Goal: Task Accomplishment & Management: Use online tool/utility

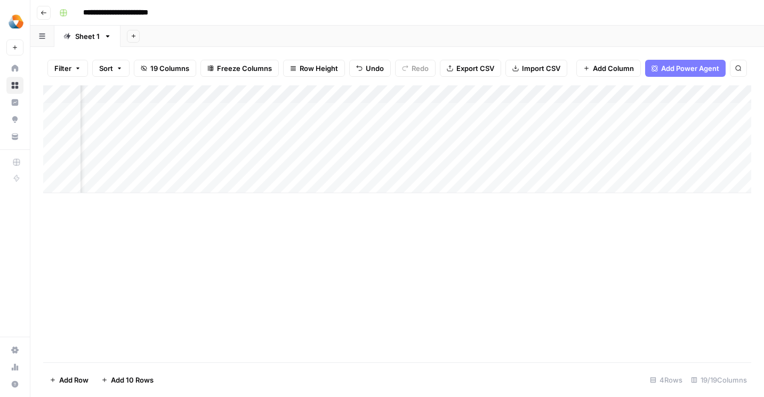
scroll to position [0, 414]
click at [516, 108] on div "Add Column" at bounding box center [397, 139] width 708 height 108
click at [567, 132] on div "Add Column" at bounding box center [397, 139] width 708 height 108
click at [571, 148] on div "Add Column" at bounding box center [397, 139] width 708 height 108
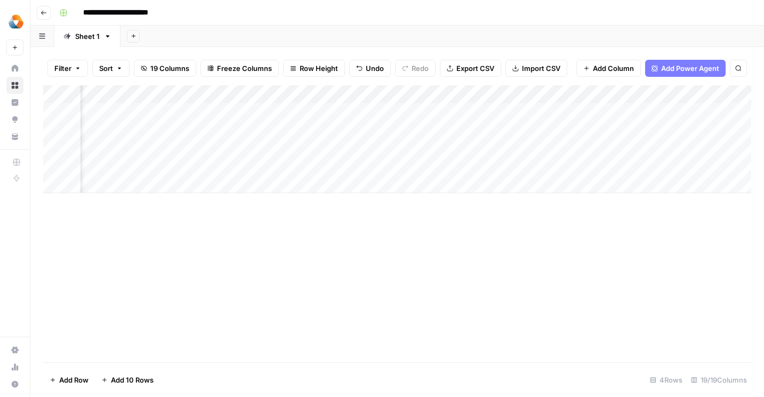
click at [302, 110] on div "Add Column" at bounding box center [397, 139] width 708 height 108
click at [411, 112] on div "Add Column" at bounding box center [397, 139] width 708 height 108
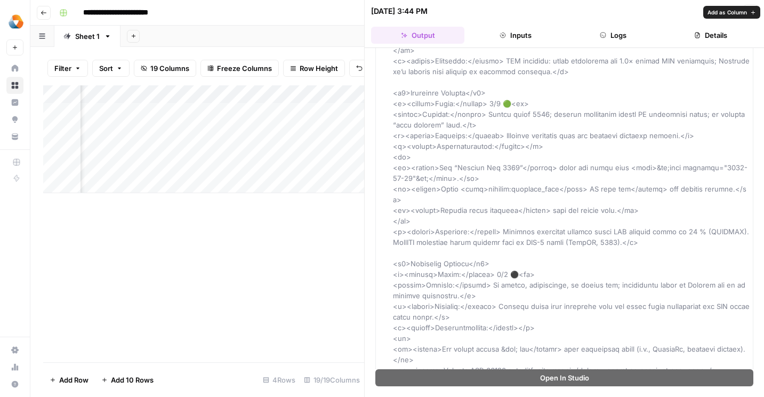
scroll to position [2223, 0]
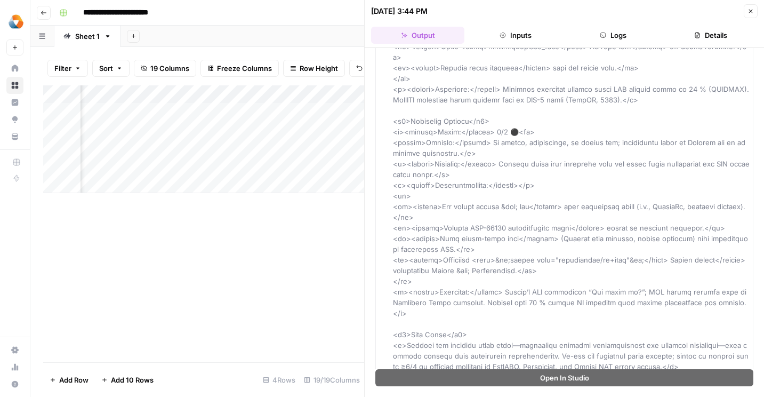
click at [520, 32] on button "Inputs" at bounding box center [515, 35] width 93 height 17
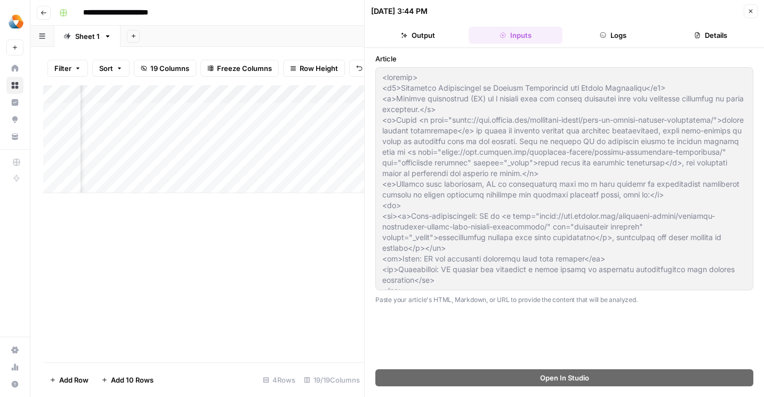
scroll to position [0, 0]
click at [621, 35] on button "Logs" at bounding box center [613, 35] width 93 height 17
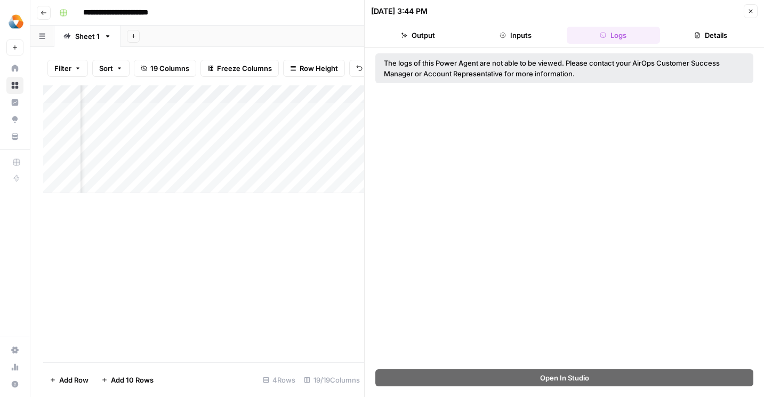
click at [704, 27] on button "Details" at bounding box center [710, 35] width 93 height 17
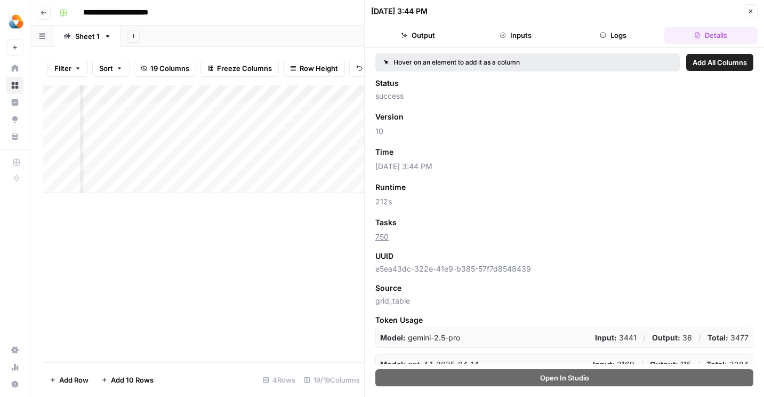
scroll to position [64, 0]
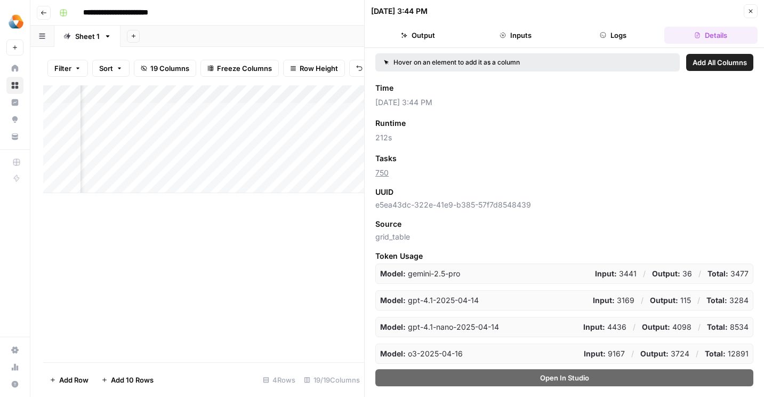
click at [597, 35] on button "Logs" at bounding box center [613, 35] width 93 height 17
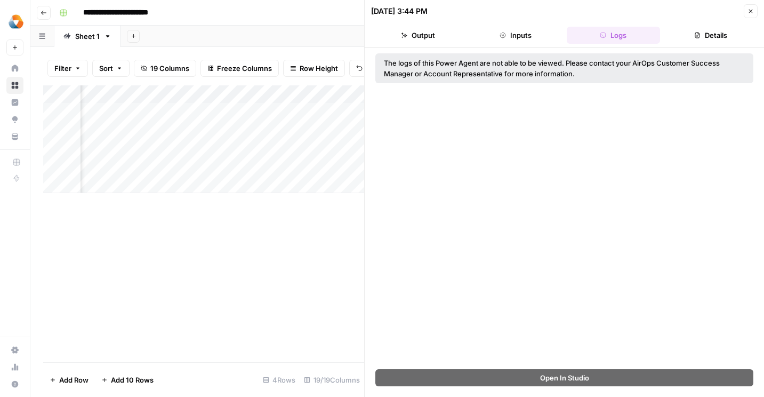
click at [500, 35] on icon "button" at bounding box center [503, 35] width 6 height 6
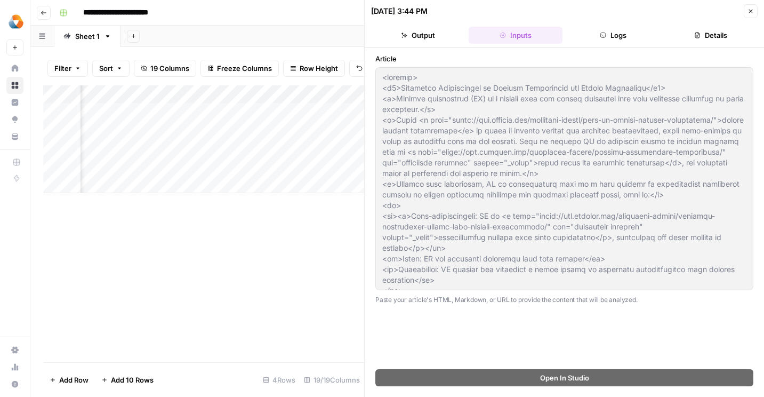
click at [411, 40] on button "Output" at bounding box center [417, 35] width 93 height 17
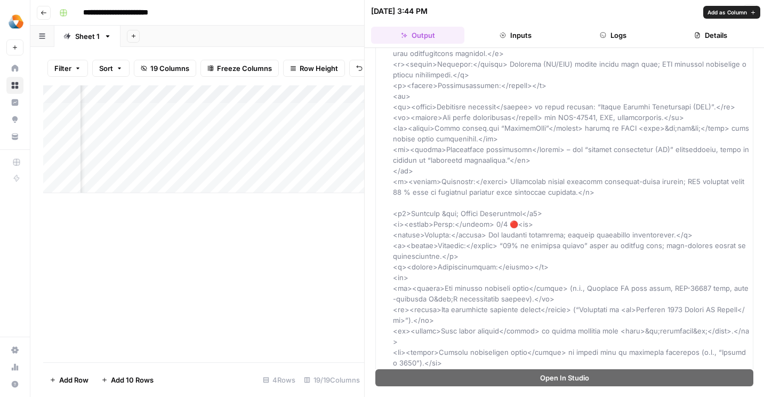
scroll to position [2223, 0]
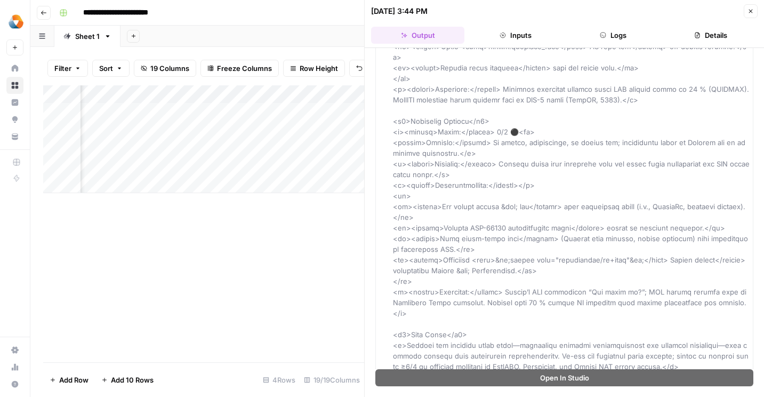
click at [285, 266] on div "Add Column" at bounding box center [203, 223] width 321 height 277
click at [752, 11] on icon "button" at bounding box center [750, 11] width 6 height 6
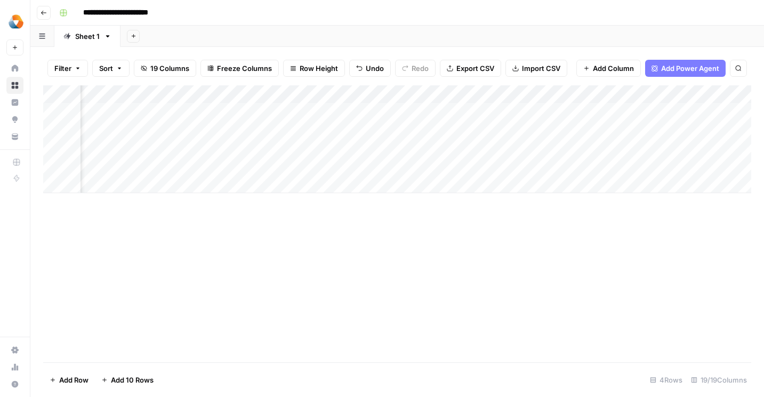
click at [478, 106] on div "Add Column" at bounding box center [397, 139] width 708 height 108
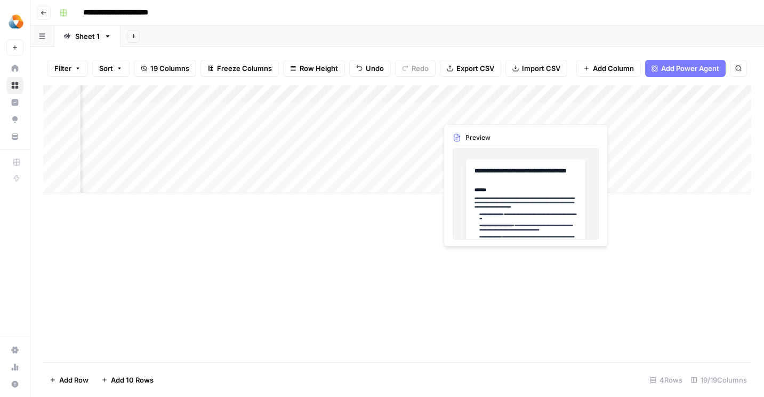
click at [495, 110] on div "Add Column" at bounding box center [397, 139] width 708 height 108
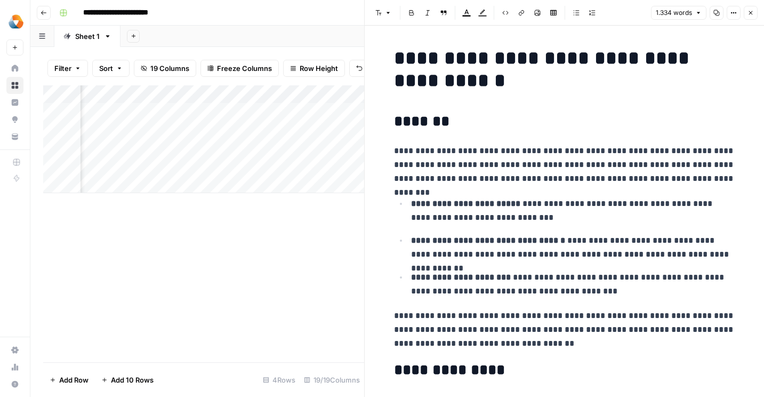
click at [495, 111] on div at bounding box center [486, 112] width 98 height 20
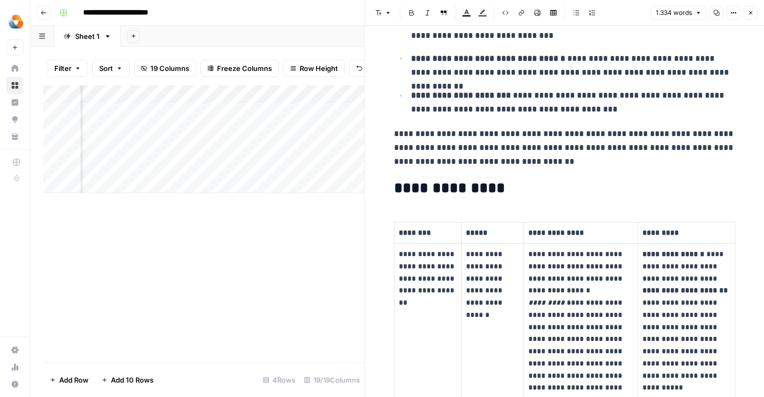
scroll to position [184, 0]
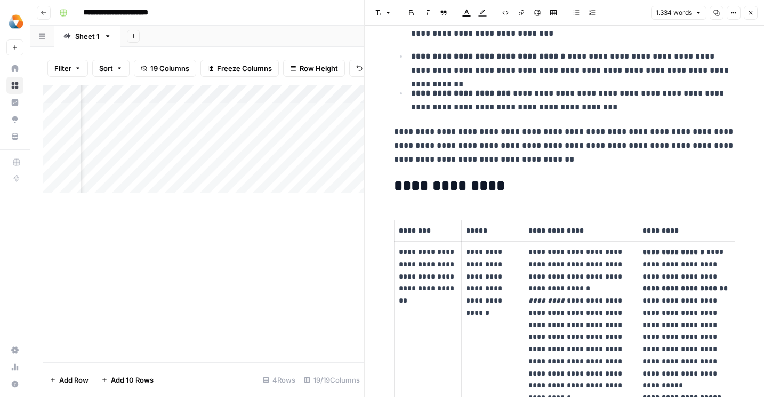
click at [268, 226] on div "Add Column" at bounding box center [203, 223] width 321 height 277
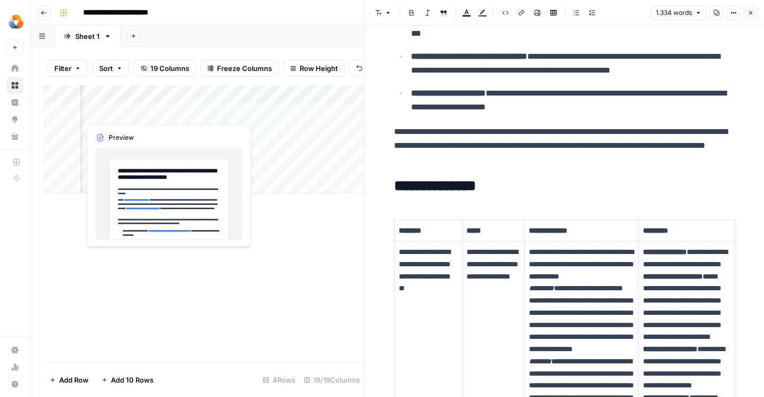
scroll to position [0, 0]
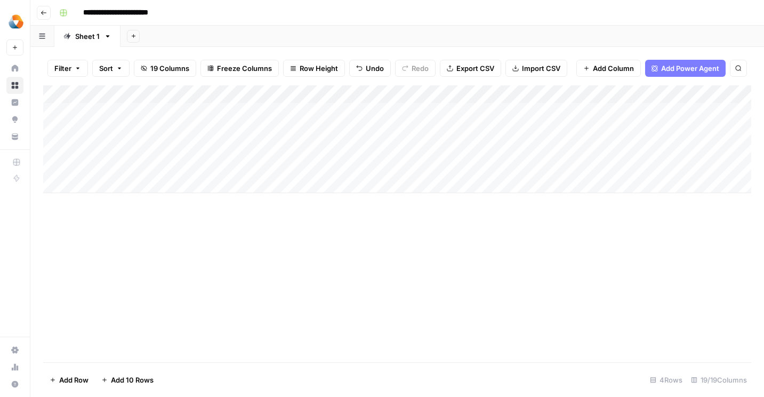
click at [156, 111] on div "Add Column" at bounding box center [397, 139] width 708 height 108
click at [376, 111] on div "Add Column" at bounding box center [397, 139] width 708 height 108
click at [374, 110] on div "Add Column" at bounding box center [397, 139] width 708 height 108
click at [557, 110] on div "Add Column" at bounding box center [397, 139] width 708 height 108
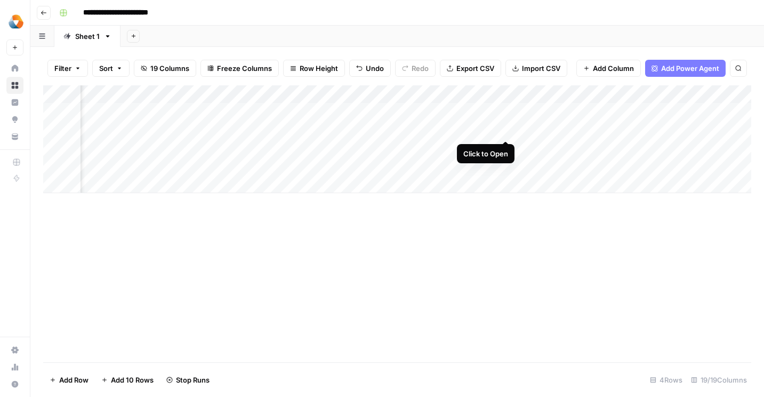
click at [503, 129] on div "Add Column" at bounding box center [397, 139] width 708 height 108
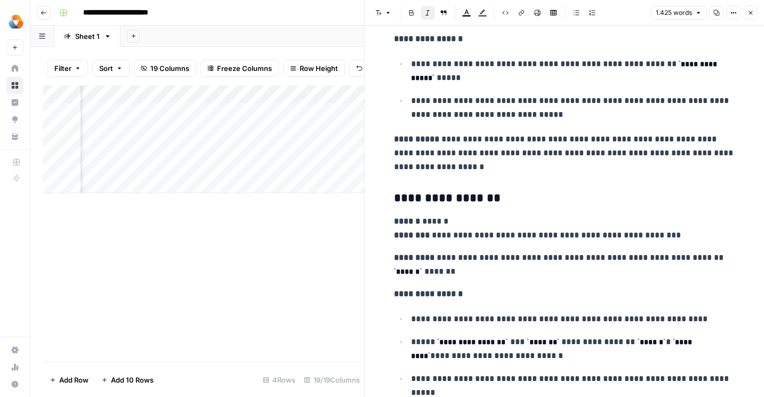
scroll to position [3887, 0]
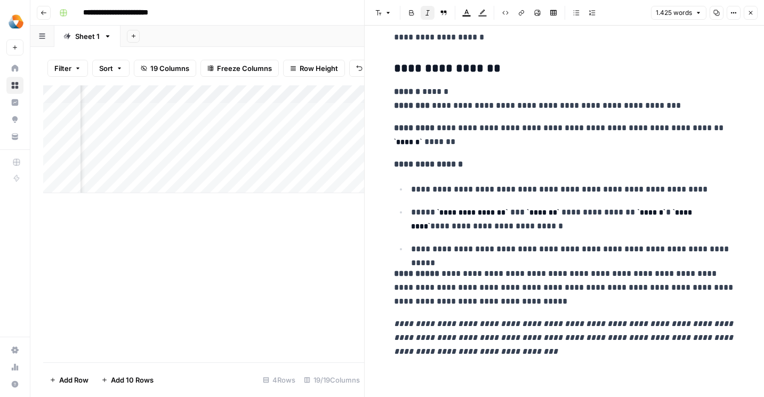
click at [277, 273] on div "Add Column" at bounding box center [203, 223] width 321 height 277
click at [277, 256] on div "Add Column" at bounding box center [203, 223] width 321 height 277
click at [753, 14] on icon "button" at bounding box center [750, 13] width 6 height 6
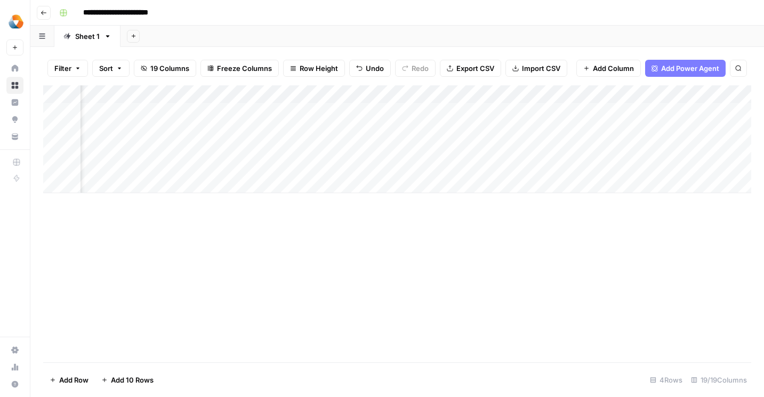
scroll to position [0, 1091]
click at [513, 111] on div "Add Column" at bounding box center [397, 139] width 708 height 108
click at [726, 111] on div "Add Column" at bounding box center [397, 139] width 708 height 108
click at [578, 109] on div "Add Column" at bounding box center [397, 139] width 708 height 108
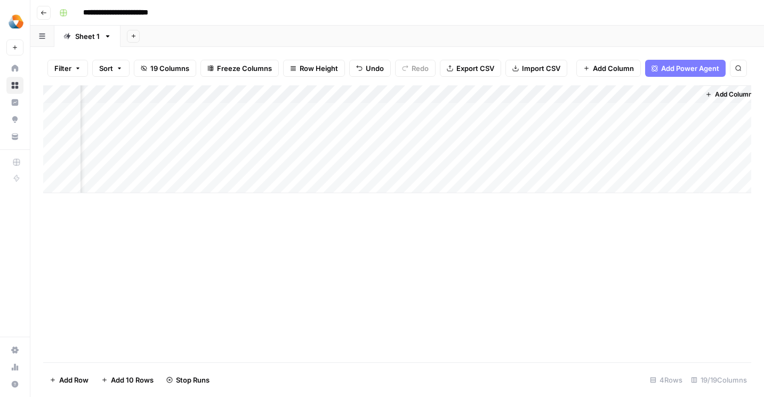
scroll to position [0, 1776]
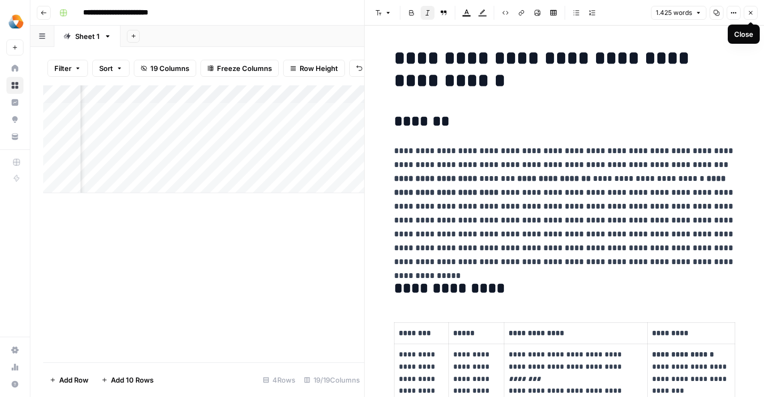
click at [750, 14] on icon "button" at bounding box center [750, 13] width 6 height 6
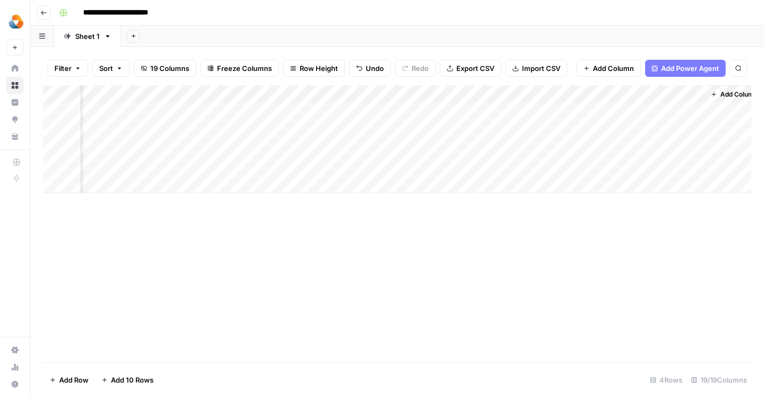
scroll to position [0, 1776]
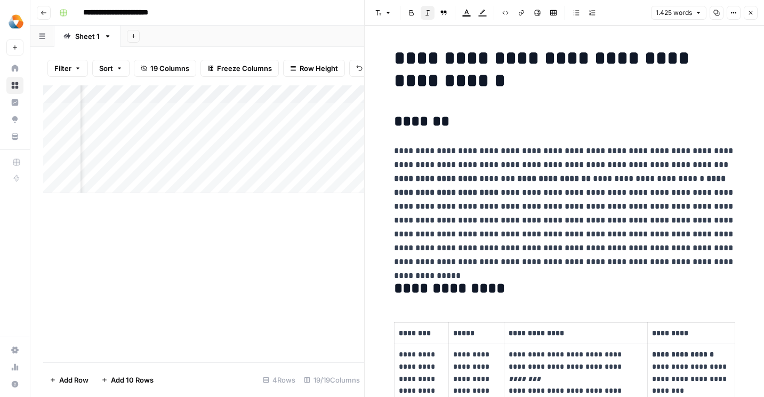
click at [750, 13] on icon "button" at bounding box center [750, 13] width 6 height 6
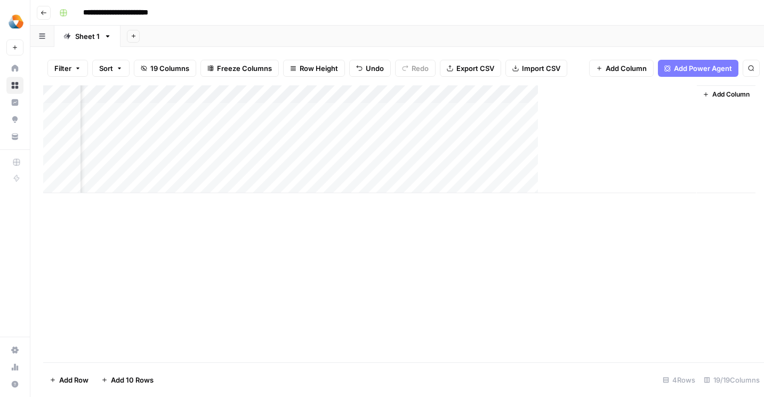
scroll to position [0, 1763]
click at [455, 111] on div "Add Column" at bounding box center [397, 139] width 708 height 108
click at [349, 111] on div "Add Column" at bounding box center [397, 139] width 708 height 108
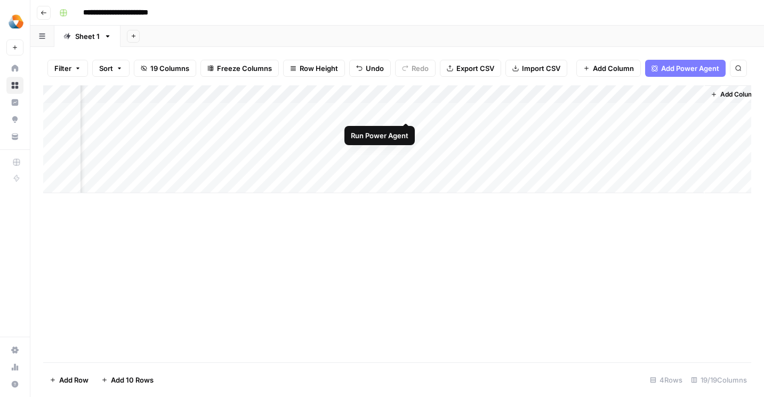
click at [408, 110] on div "Add Column" at bounding box center [397, 139] width 708 height 108
click at [387, 111] on div "Add Column" at bounding box center [397, 139] width 708 height 108
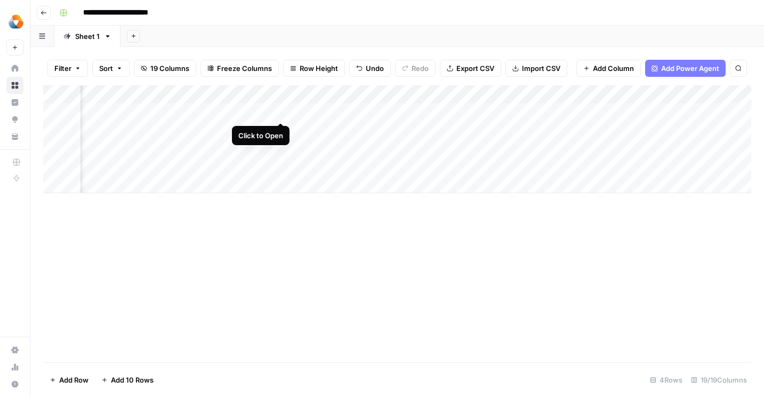
click at [281, 111] on div "Add Column" at bounding box center [397, 139] width 708 height 108
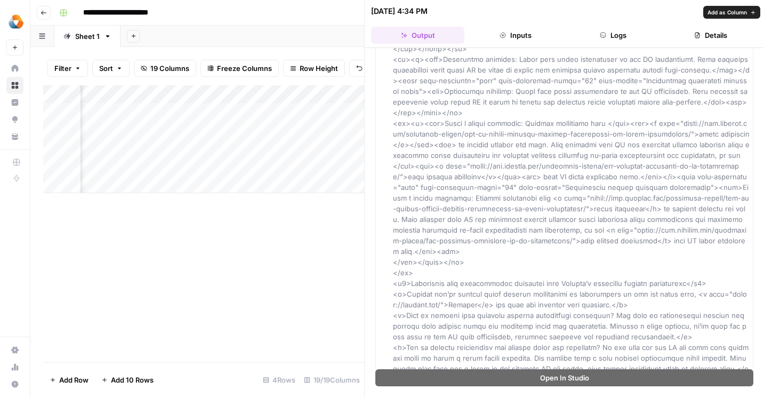
scroll to position [3214, 0]
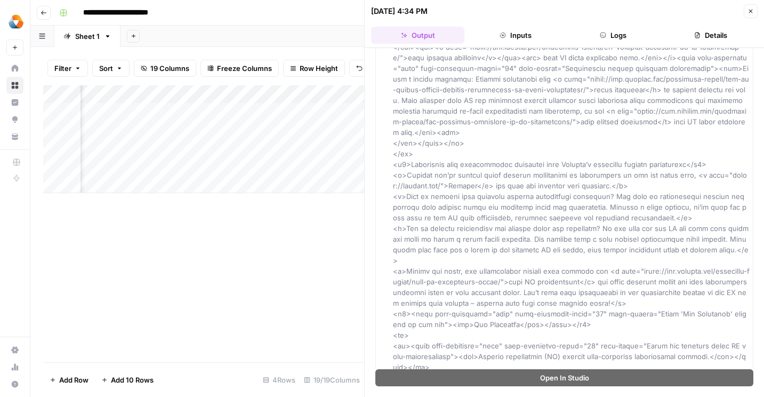
click at [271, 237] on div "Add Column" at bounding box center [203, 223] width 321 height 277
click at [745, 8] on button "Close" at bounding box center [751, 11] width 14 height 14
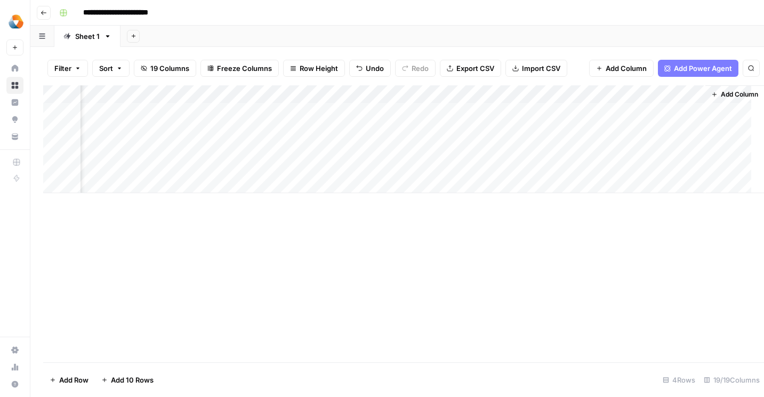
scroll to position [0, 1763]
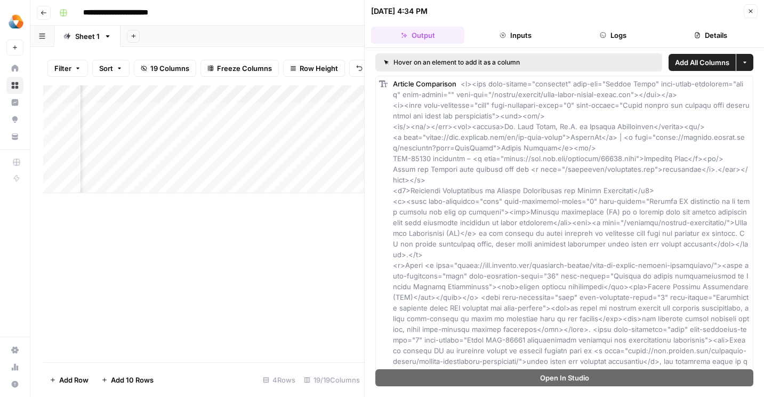
click at [751, 13] on icon "button" at bounding box center [750, 11] width 6 height 6
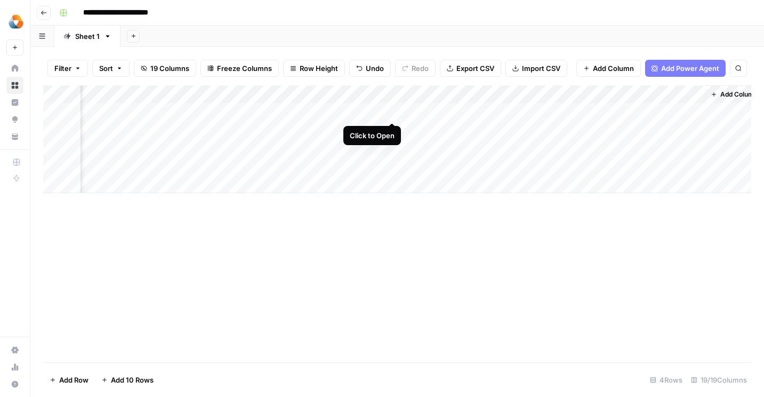
click at [390, 111] on div "Add Column" at bounding box center [397, 139] width 708 height 108
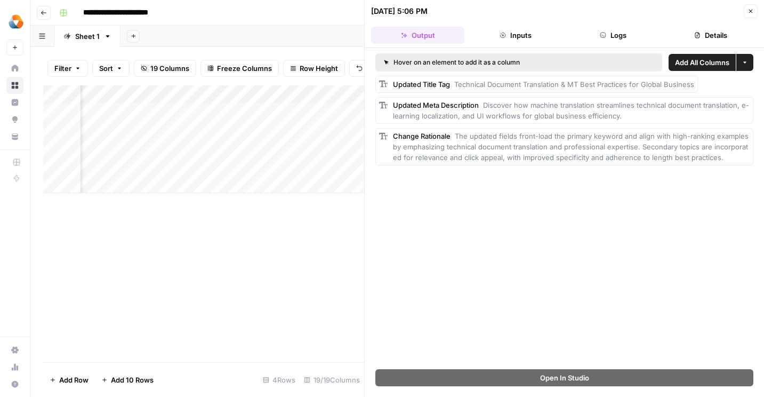
click at [751, 14] on icon "button" at bounding box center [750, 11] width 6 height 6
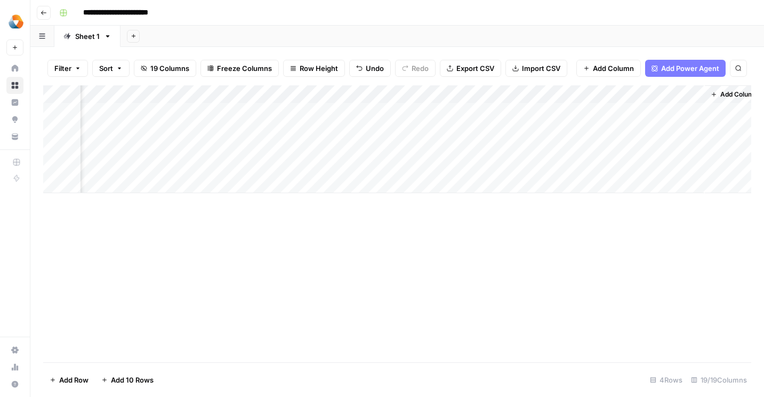
scroll to position [0, 1776]
click at [633, 110] on div "Add Column" at bounding box center [397, 139] width 708 height 108
click at [54, 112] on div "Add Column" at bounding box center [397, 139] width 708 height 108
click at [453, 70] on button "Export CSV" at bounding box center [470, 68] width 61 height 17
